Goal: Transaction & Acquisition: Purchase product/service

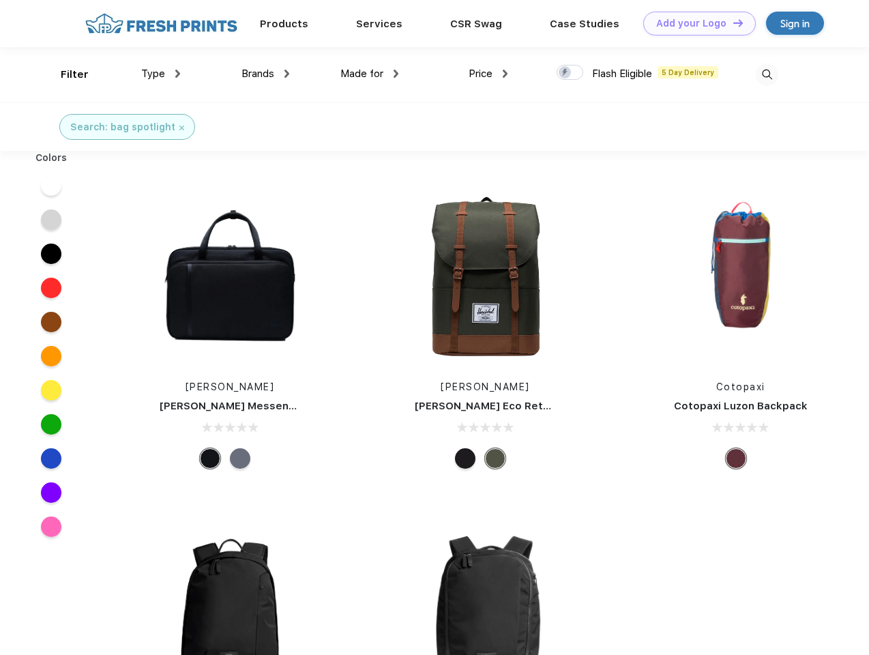
click at [695, 23] on link "Add your Logo Design Tool" at bounding box center [699, 24] width 113 height 24
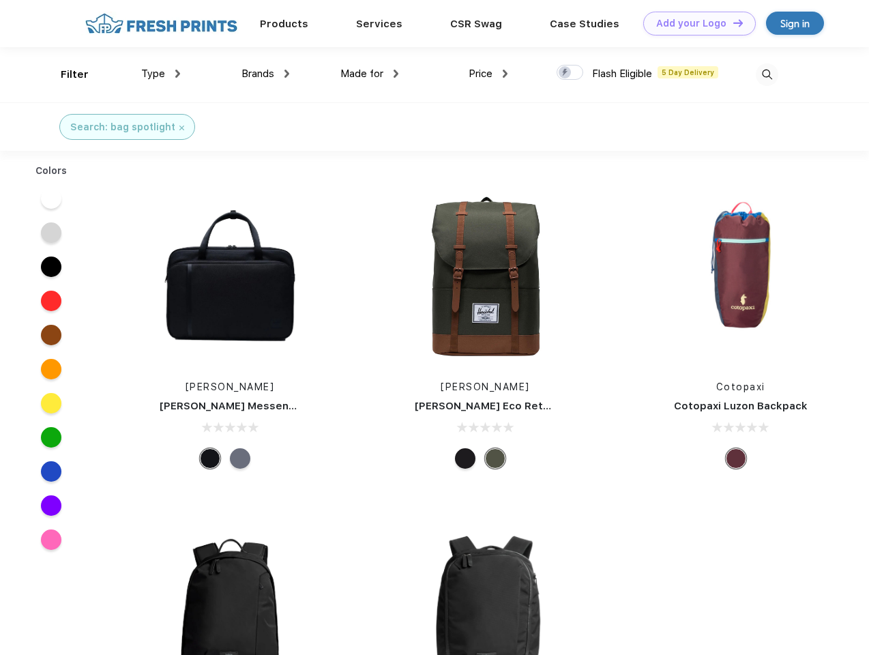
click at [0, 0] on div "Design Tool" at bounding box center [0, 0] width 0 height 0
click at [732, 23] on link "Add your Logo Design Tool" at bounding box center [699, 24] width 113 height 24
click at [65, 74] on div "Filter" at bounding box center [75, 75] width 28 height 16
click at [161, 74] on span "Type" at bounding box center [153, 74] width 24 height 12
click at [265, 74] on span "Brands" at bounding box center [258, 74] width 33 height 12
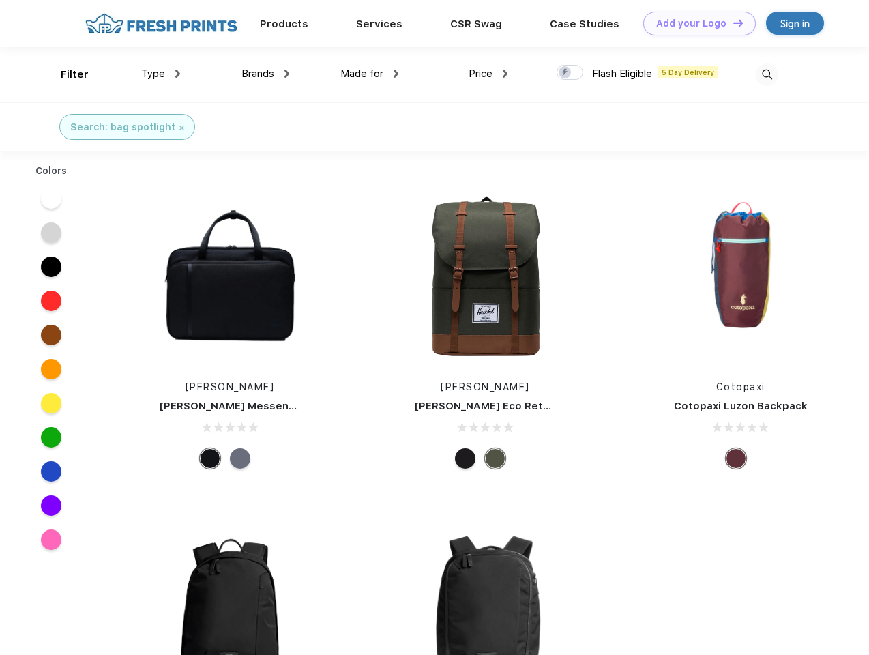
click at [370, 74] on span "Made for" at bounding box center [361, 74] width 43 height 12
click at [488, 74] on span "Price" at bounding box center [481, 74] width 24 height 12
click at [570, 73] on div at bounding box center [570, 72] width 27 height 15
click at [566, 73] on input "checkbox" at bounding box center [561, 68] width 9 height 9
click at [767, 74] on img at bounding box center [767, 74] width 23 height 23
